Goal: Task Accomplishment & Management: Use online tool/utility

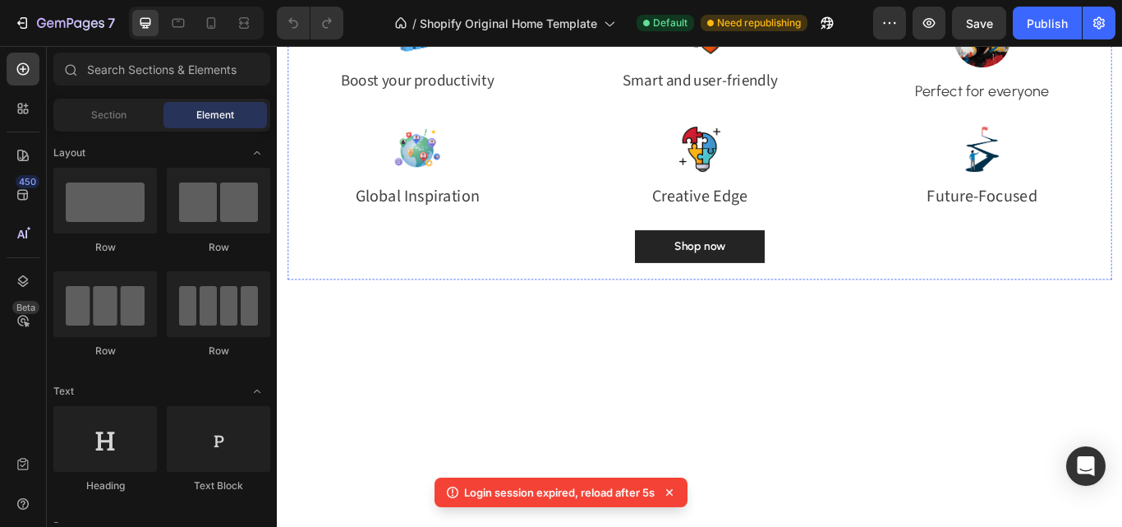
scroll to position [1890, 0]
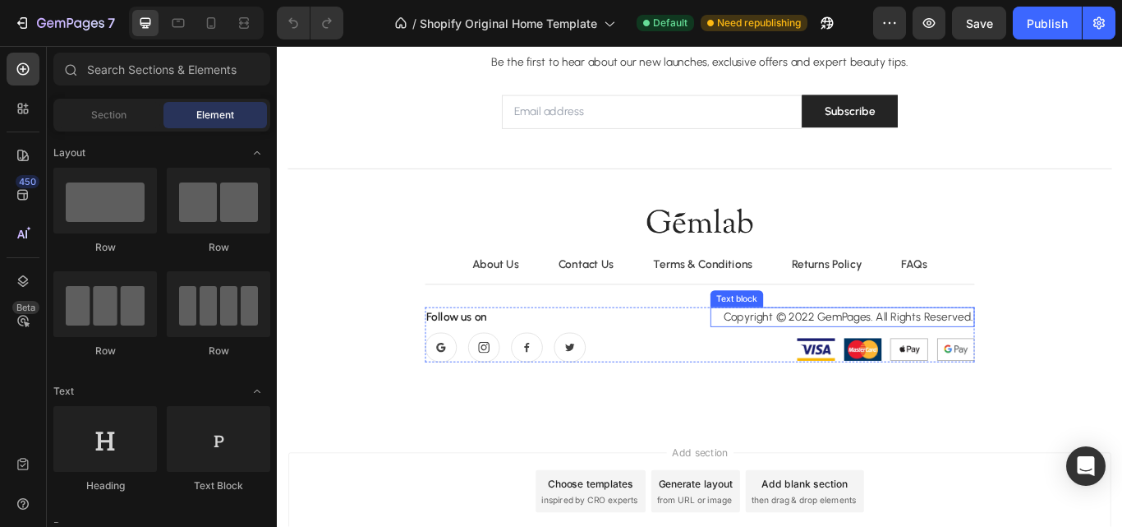
scroll to position [4762, 0]
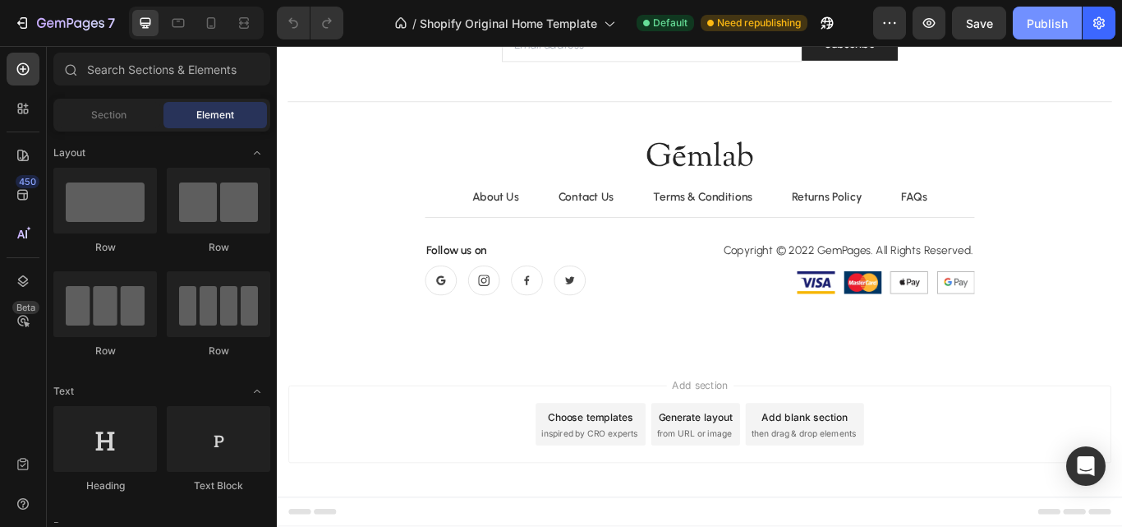
click at [1044, 29] on div "Publish" at bounding box center [1047, 23] width 41 height 17
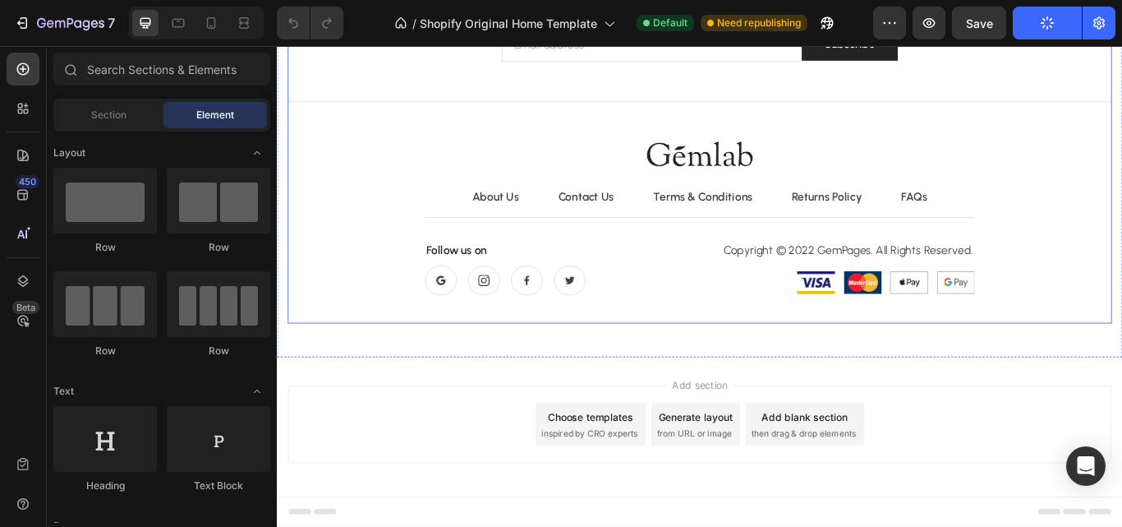
scroll to position [4680, 0]
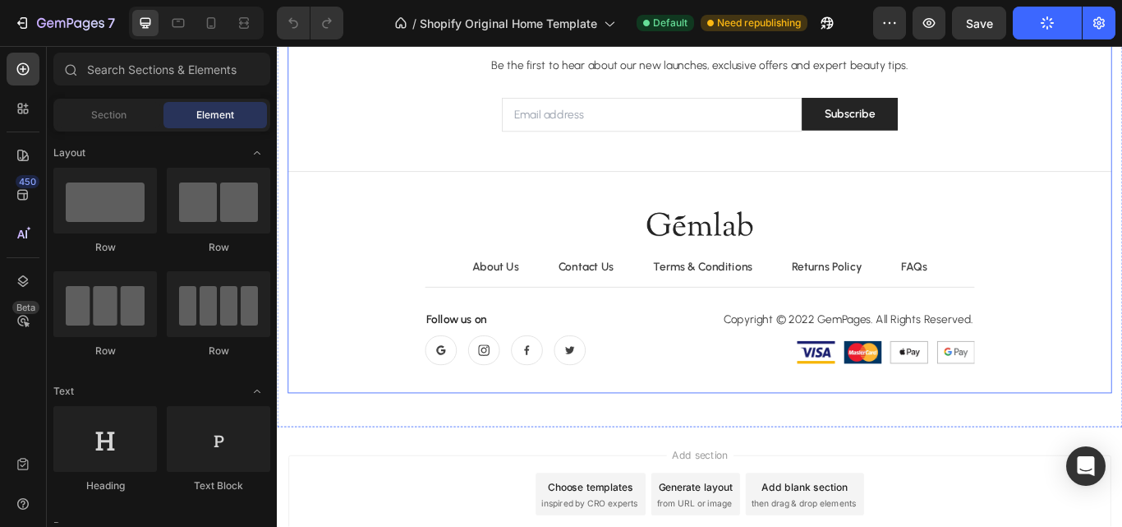
click at [769, 212] on div "Become a Gemlab Insider! Heading Be the first to hear about our new launches, e…" at bounding box center [769, 218] width 961 height 428
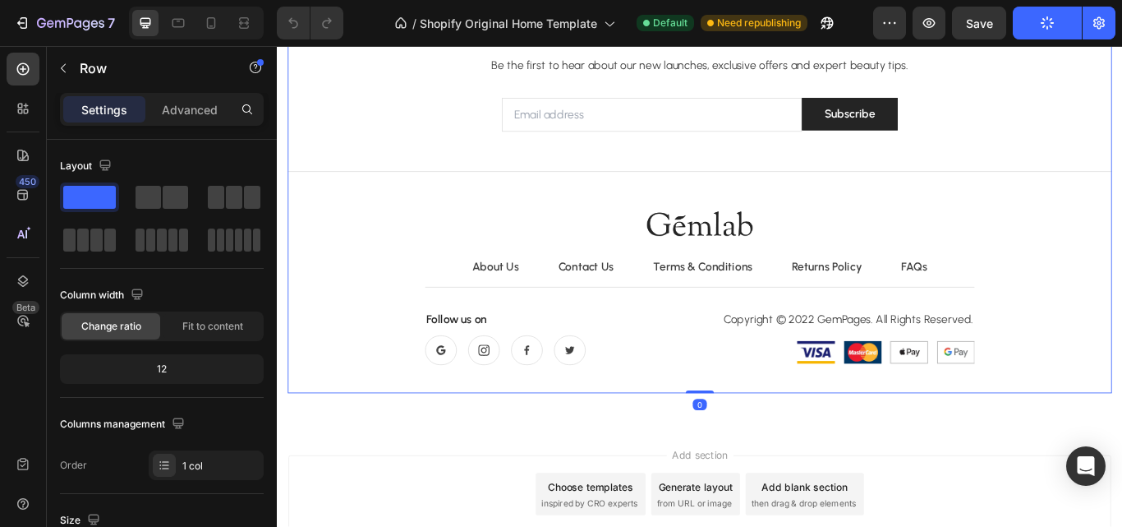
click at [764, 442] on div "Become a Gemlab Insider! Heading Be the first to hear about our new launches, e…" at bounding box center [769, 217] width 961 height 467
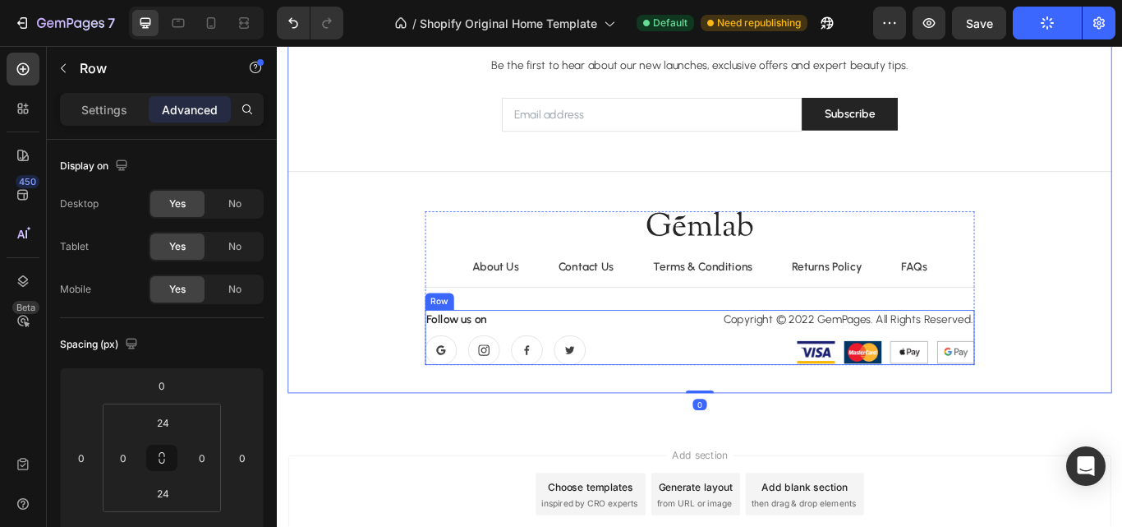
scroll to position [4433, 0]
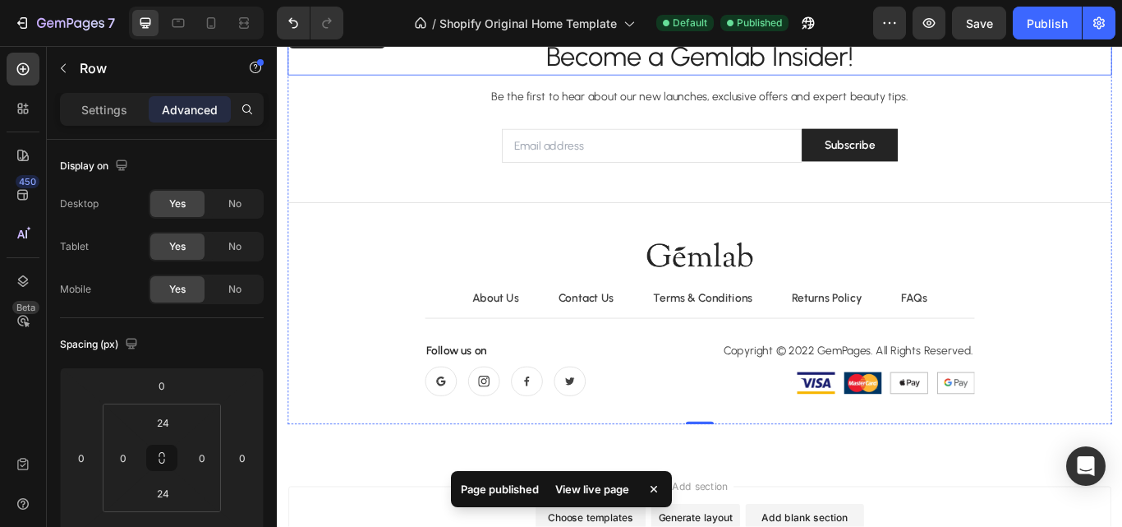
click at [736, 79] on p "Become a Gemlab Insider!" at bounding box center [770, 60] width 958 height 38
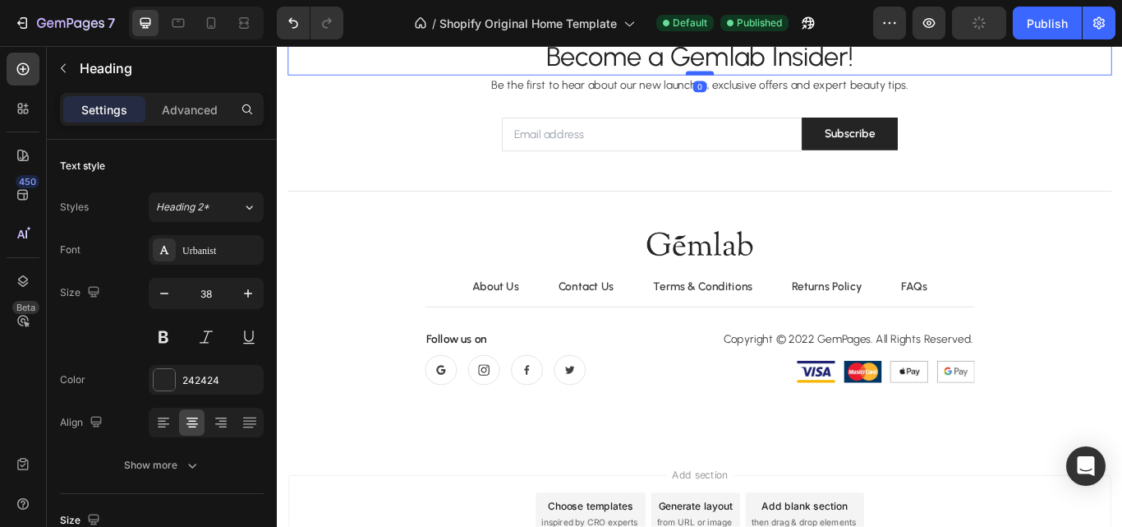
drag, startPoint x: 767, startPoint y: 302, endPoint x: 774, endPoint y: 288, distance: 14.7
click at [774, 81] on div at bounding box center [769, 78] width 33 height 5
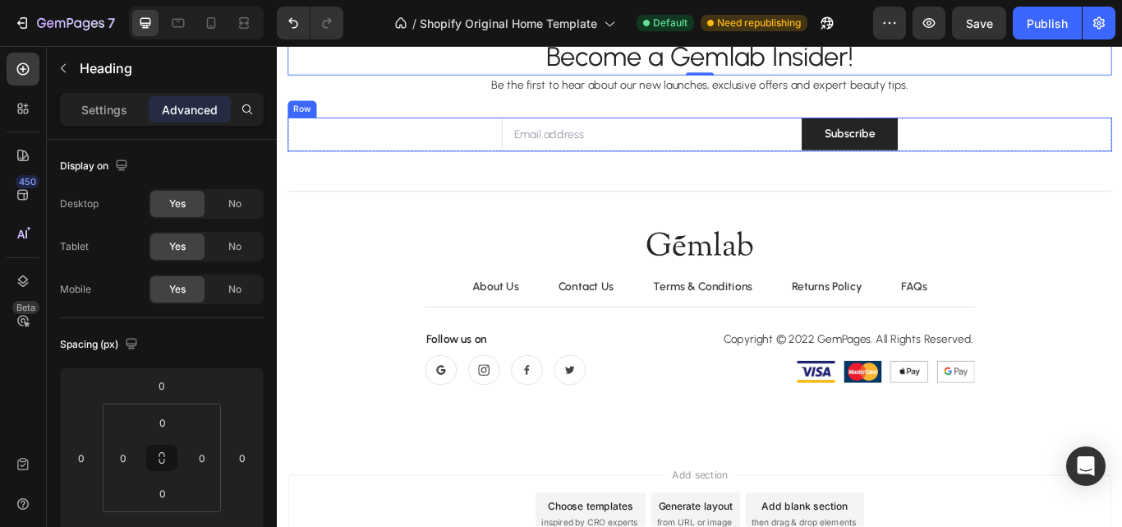
click at [495, 169] on div "Email Field Subscribe Submit Button Row" at bounding box center [769, 149] width 961 height 39
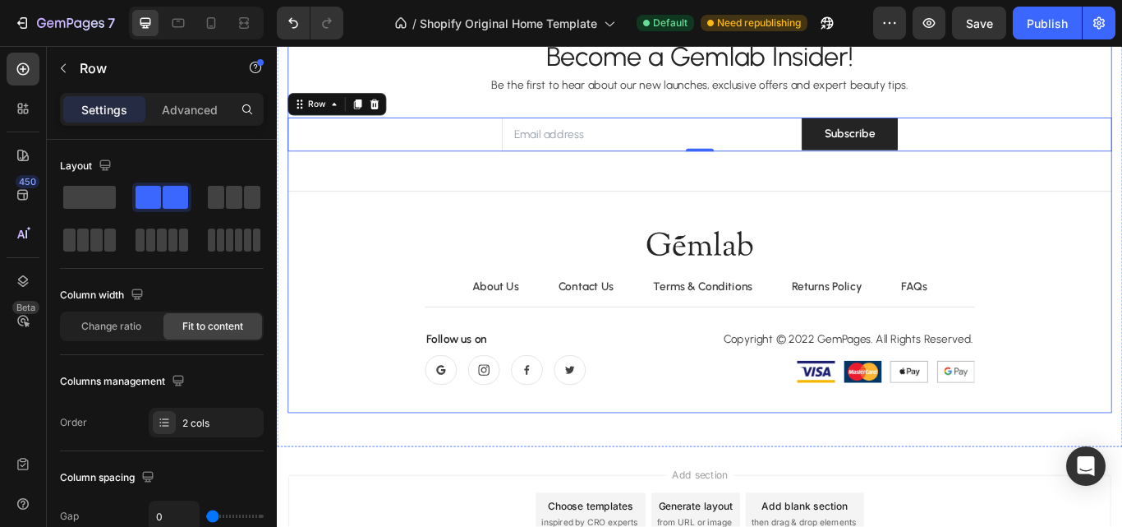
scroll to position [4515, 0]
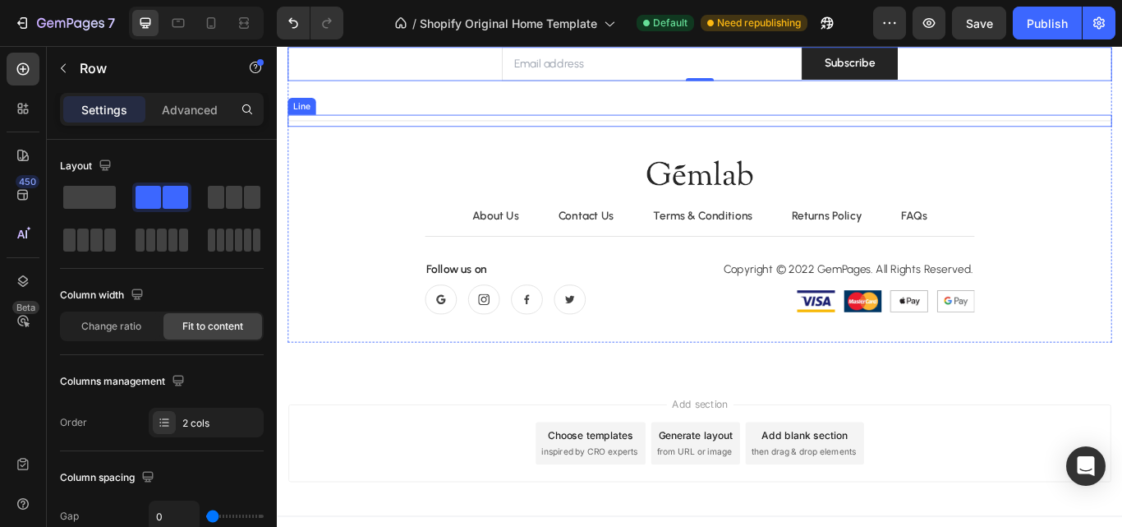
click at [748, 140] on div "Title Line" at bounding box center [769, 134] width 961 height 14
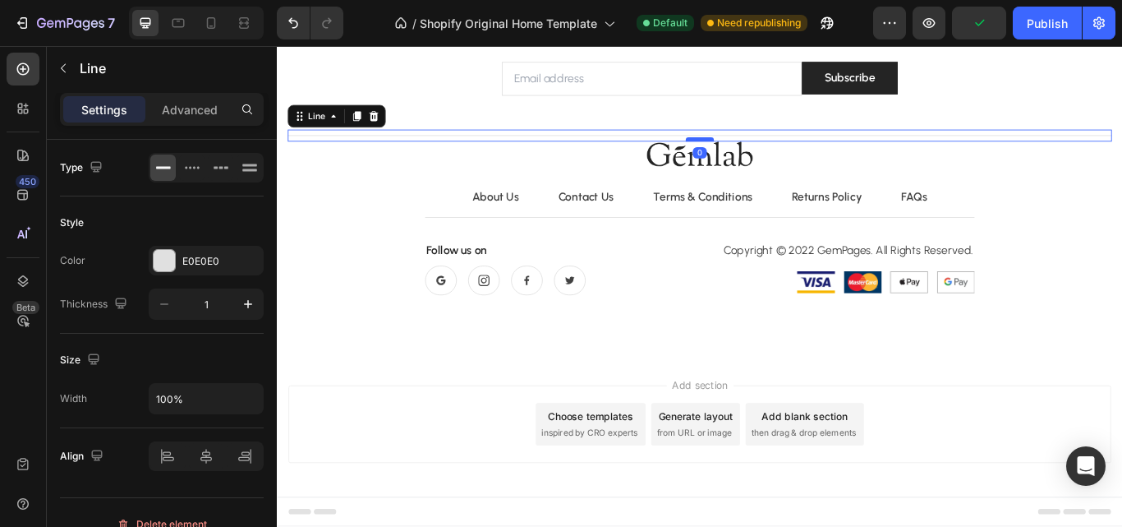
drag, startPoint x: 765, startPoint y: 389, endPoint x: 768, endPoint y: 349, distance: 39.6
click at [768, 158] on div at bounding box center [769, 155] width 33 height 5
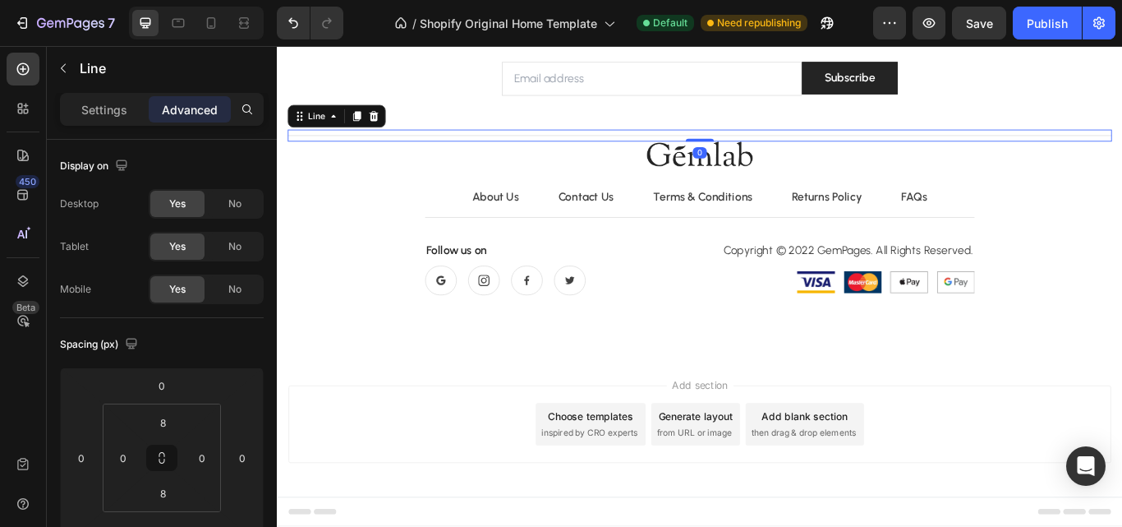
click at [770, 158] on div "Title Line 0" at bounding box center [769, 151] width 961 height 14
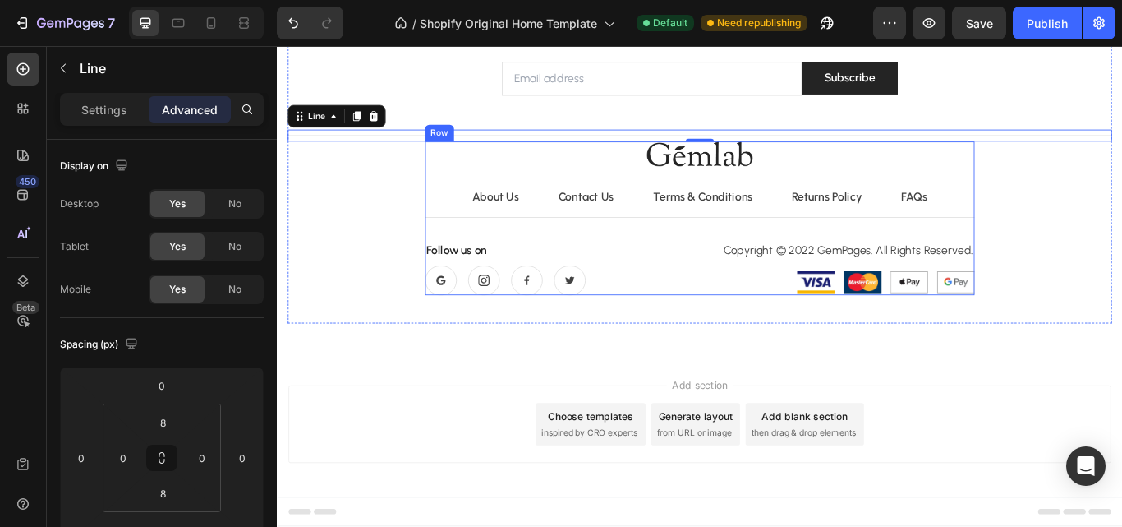
click at [452, 337] on div "Image About Us Button Contact Us Button Terms & Conditions Button Row Returns P…" at bounding box center [769, 247] width 641 height 179
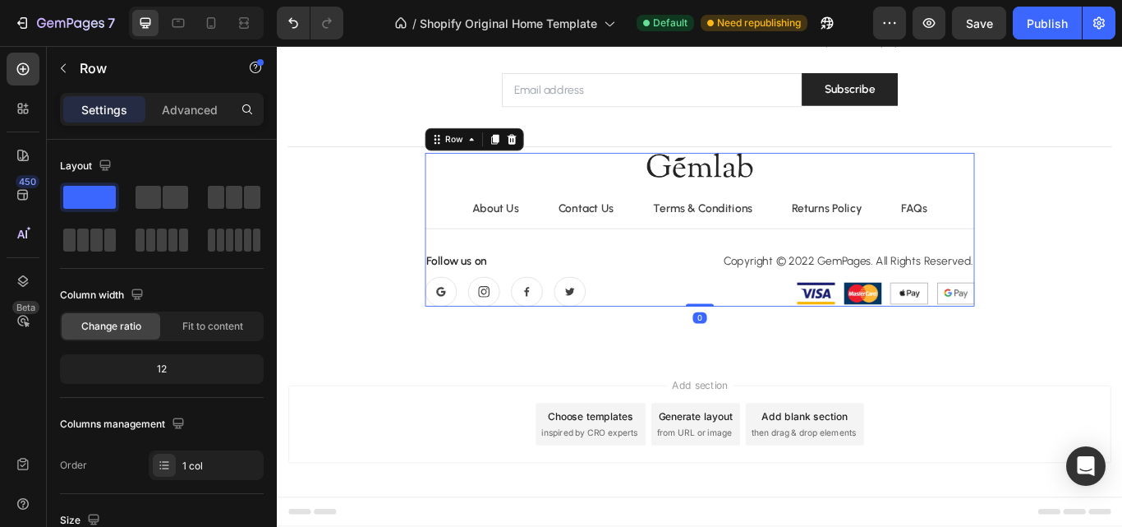
drag, startPoint x: 757, startPoint y: 539, endPoint x: 758, endPoint y: 521, distance: 18.1
click at [758, 350] on div "Image About Us Button Contact Us Button Terms & Conditions Button Row Returns P…" at bounding box center [769, 260] width 641 height 179
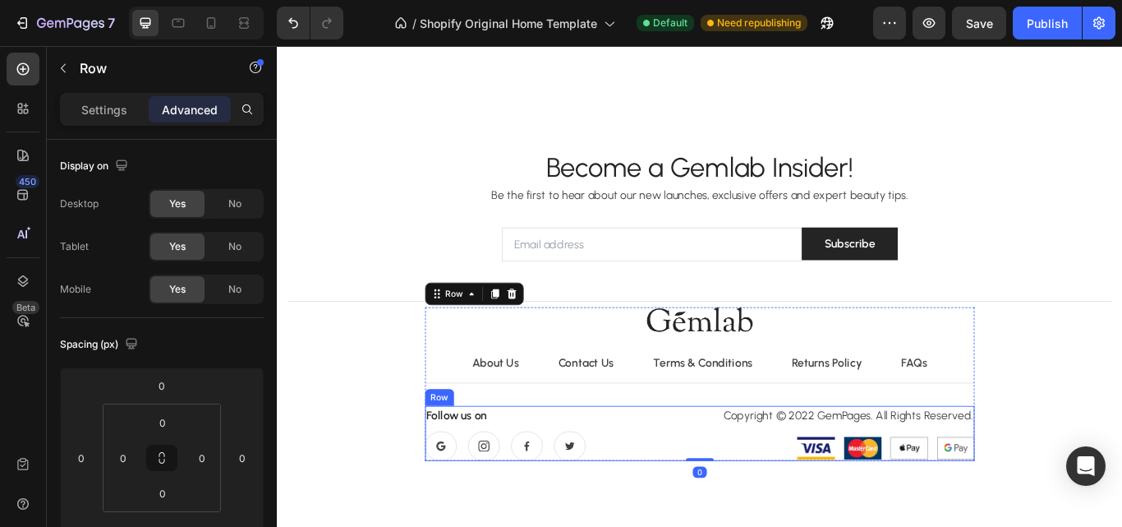
scroll to position [4597, 0]
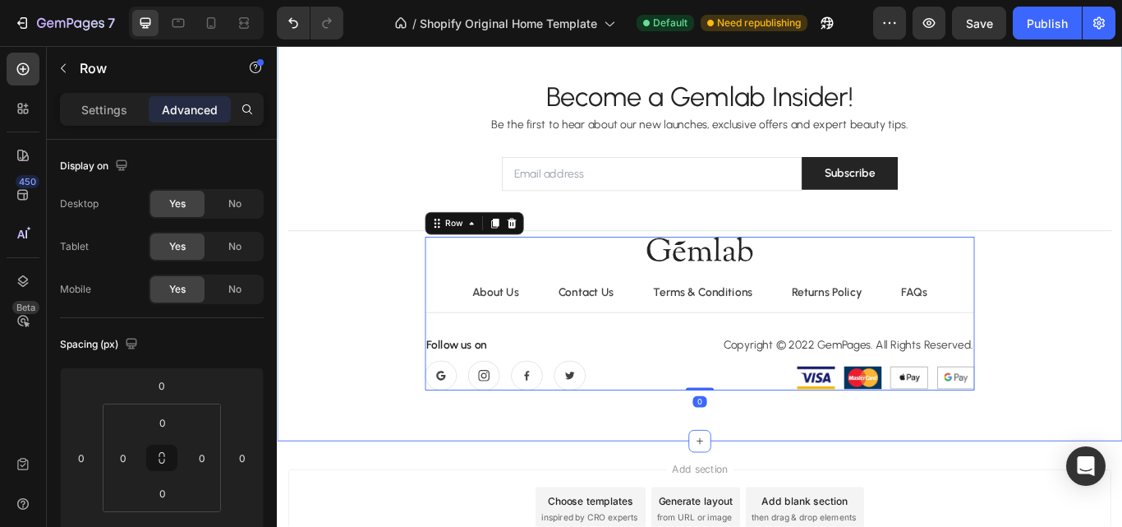
click at [716, 483] on div "Become a Gemlab Insider! Heading Be the first to hear about our new launches, e…" at bounding box center [770, 267] width 986 height 481
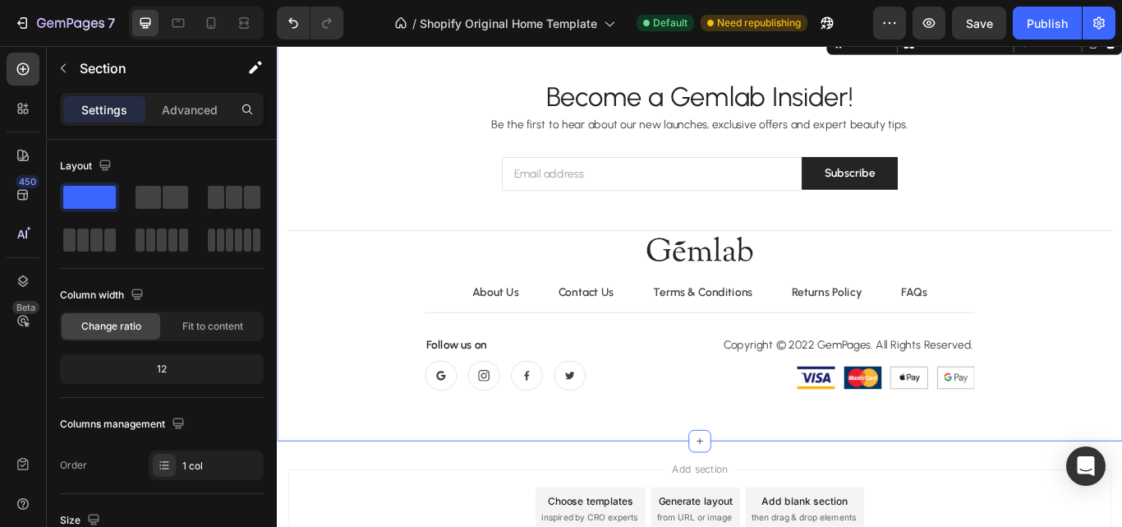
scroll to position [4696, 0]
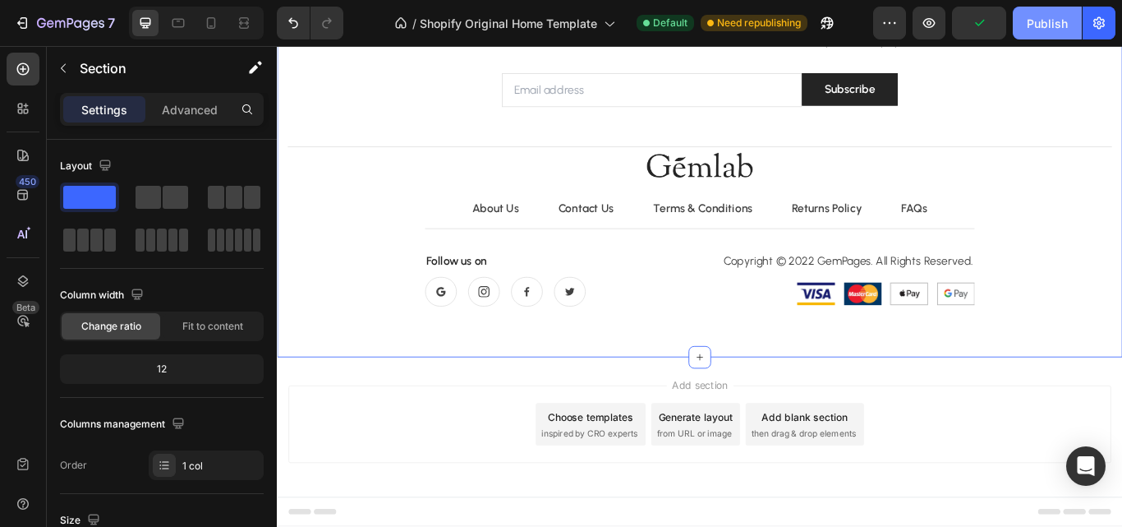
click at [1034, 17] on div "Publish" at bounding box center [1047, 23] width 41 height 17
